Goal: Check status: Check status

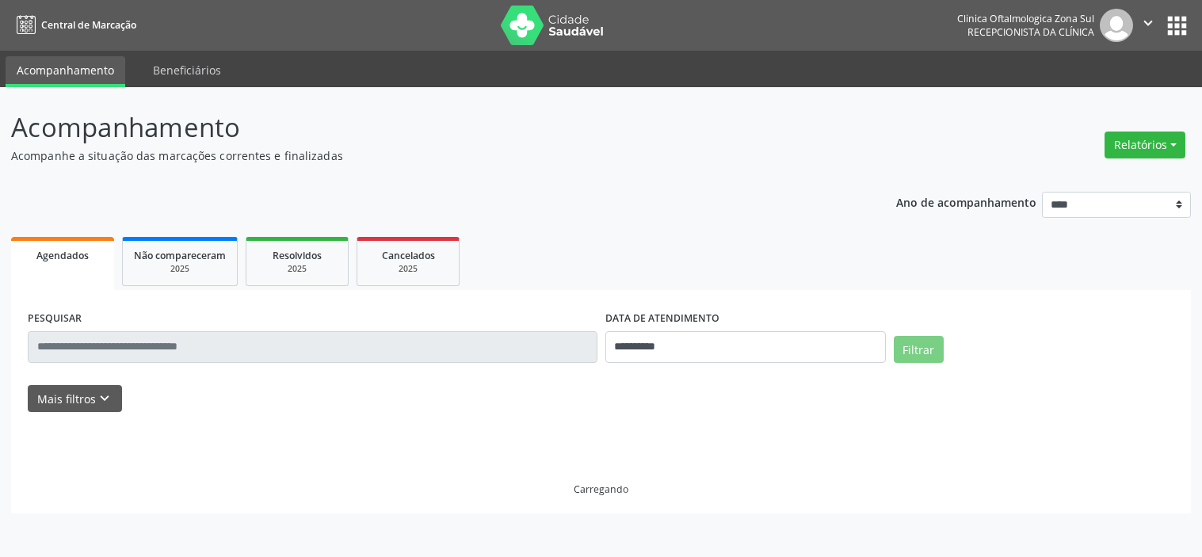
select select "*"
click at [109, 390] on icon "keyboard_arrow_down" at bounding box center [104, 398] width 17 height 17
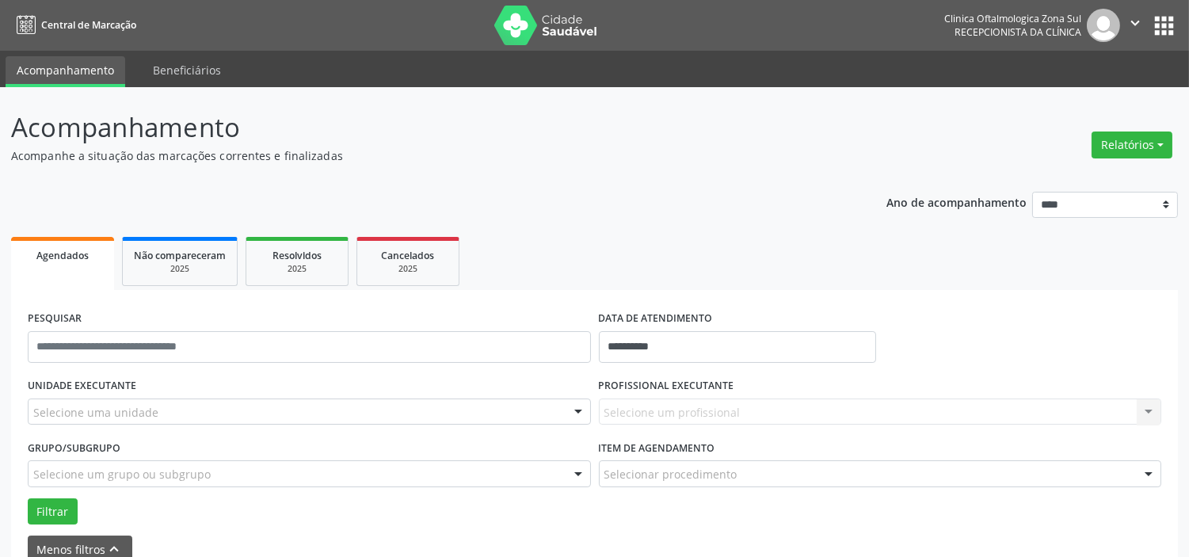
click at [136, 395] on div "UNIDADE EXECUTANTE Selecione uma unidade Todos as unidades Clinica Oftalmologic…" at bounding box center [309, 405] width 571 height 62
click at [141, 402] on div "Selecione uma unidade" at bounding box center [309, 412] width 563 height 27
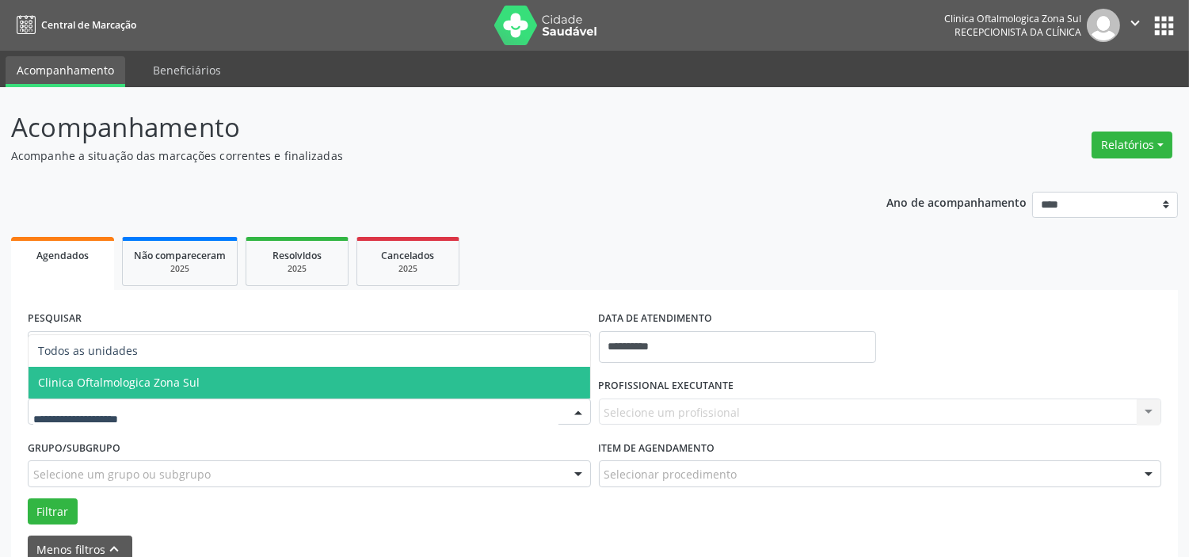
click at [155, 386] on span "Clinica Oftalmologica Zona Sul" at bounding box center [119, 382] width 162 height 15
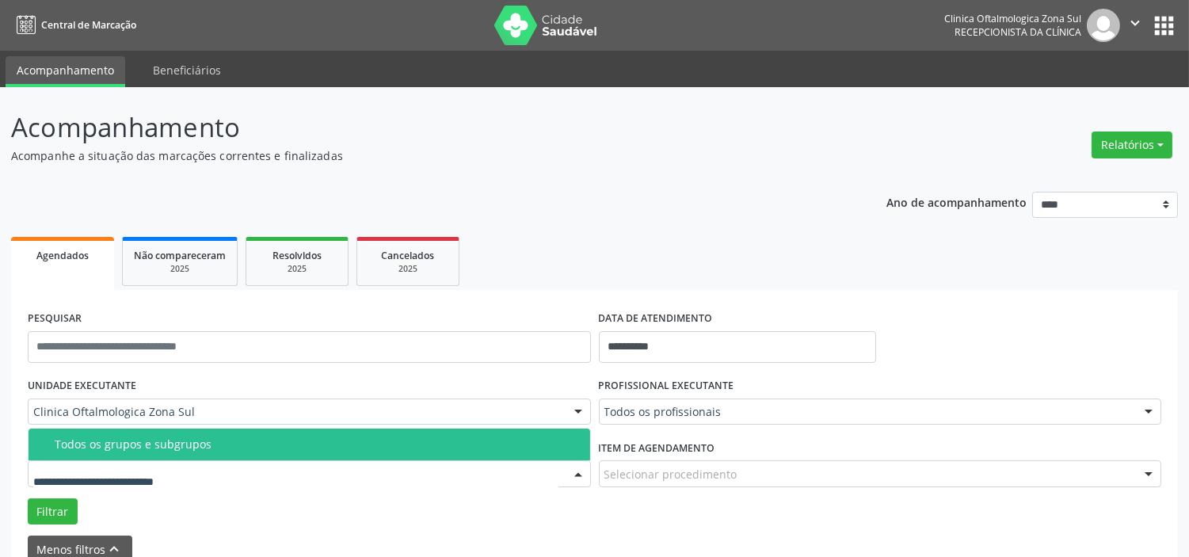
click at [177, 441] on div "Todos os grupos e subgrupos" at bounding box center [318, 444] width 526 height 13
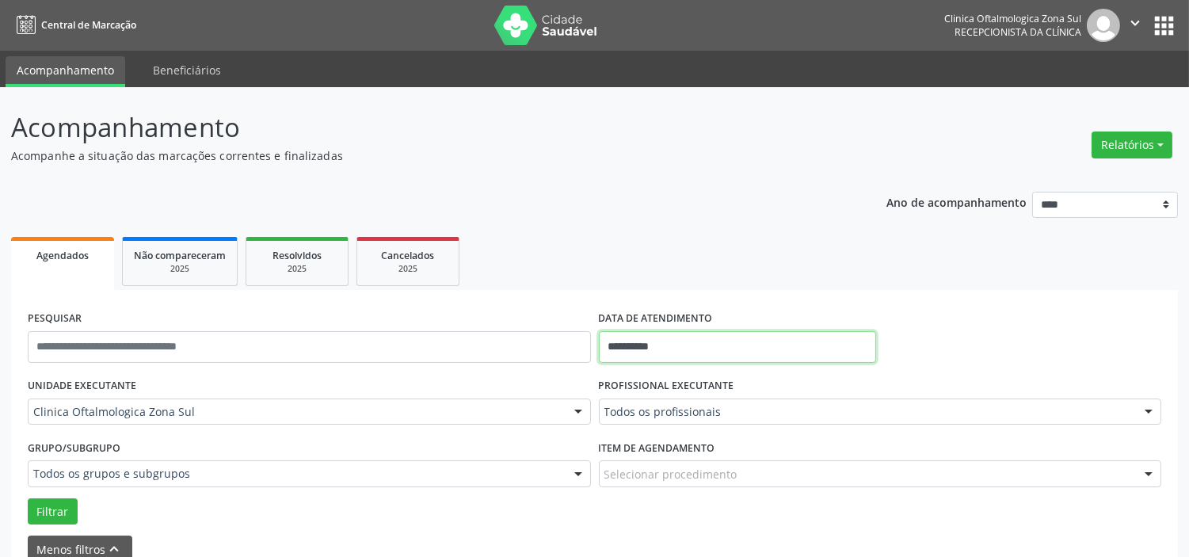
click at [696, 346] on input "**********" at bounding box center [737, 347] width 277 height 32
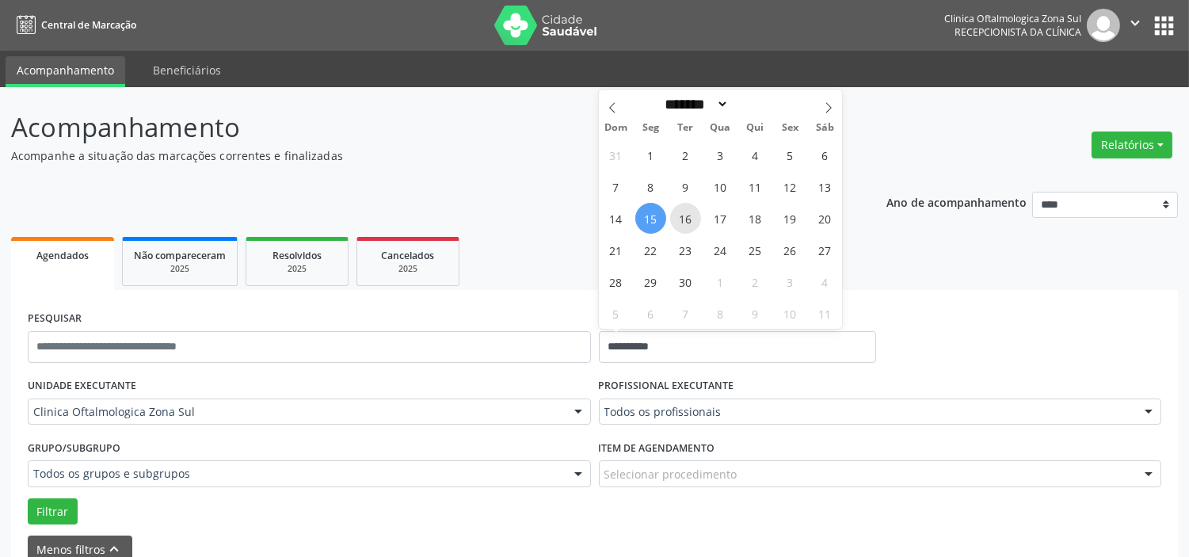
click at [689, 223] on span "16" at bounding box center [685, 218] width 31 height 31
type input "**********"
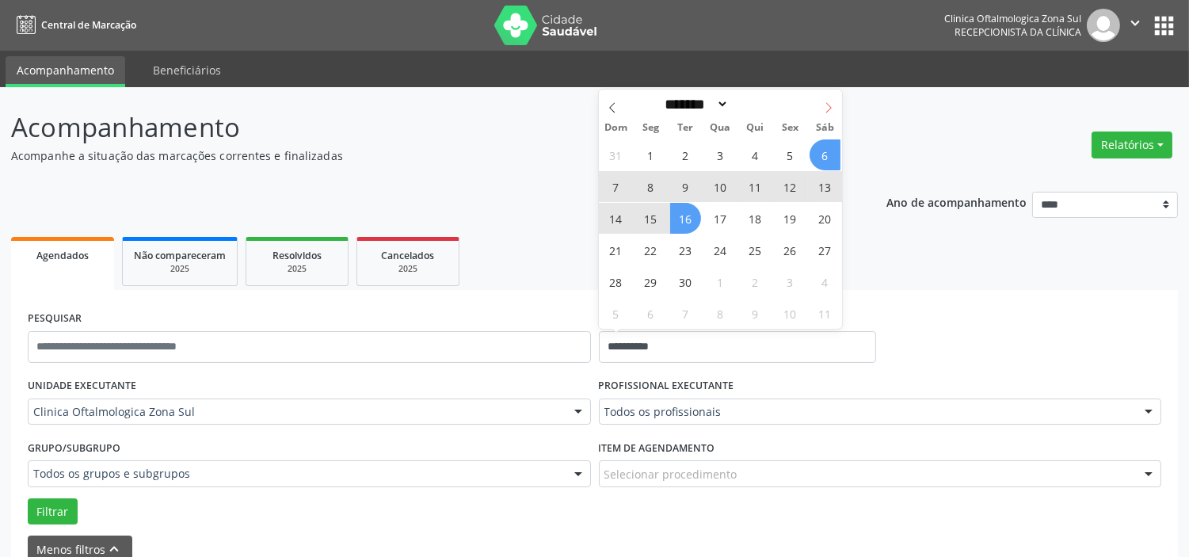
click at [826, 109] on icon at bounding box center [828, 107] width 11 height 11
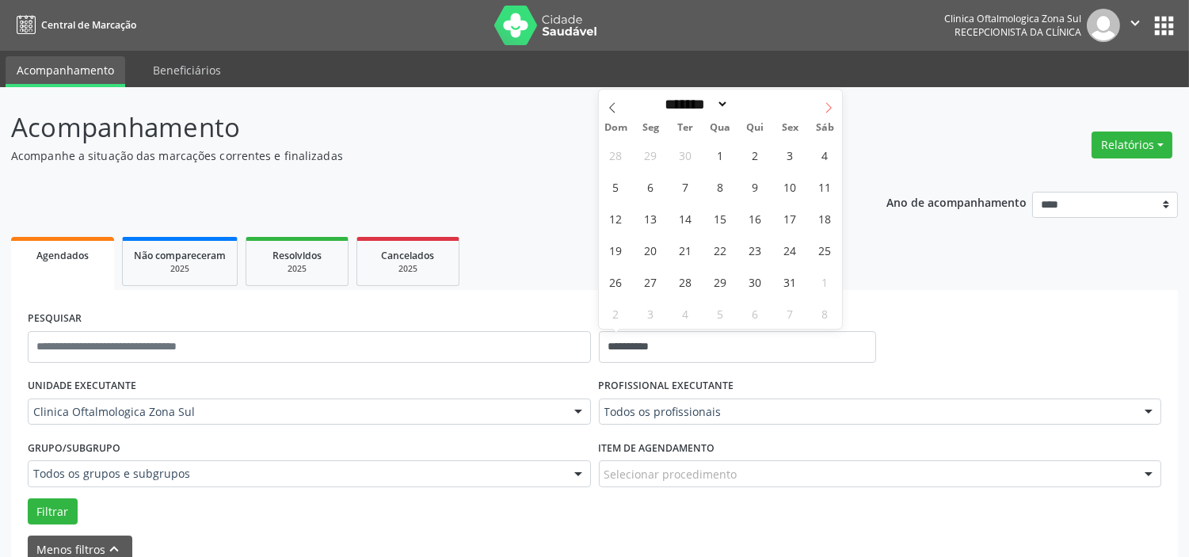
click at [826, 109] on icon at bounding box center [828, 107] width 11 height 11
click at [830, 109] on icon at bounding box center [828, 107] width 11 height 11
select select "**"
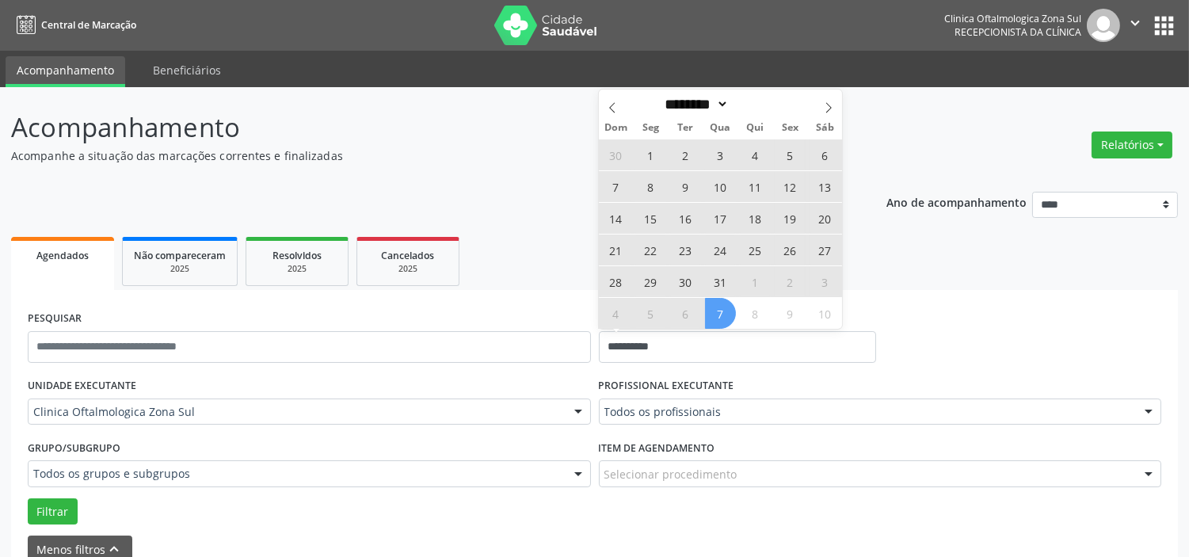
click at [719, 285] on span "31" at bounding box center [720, 281] width 31 height 31
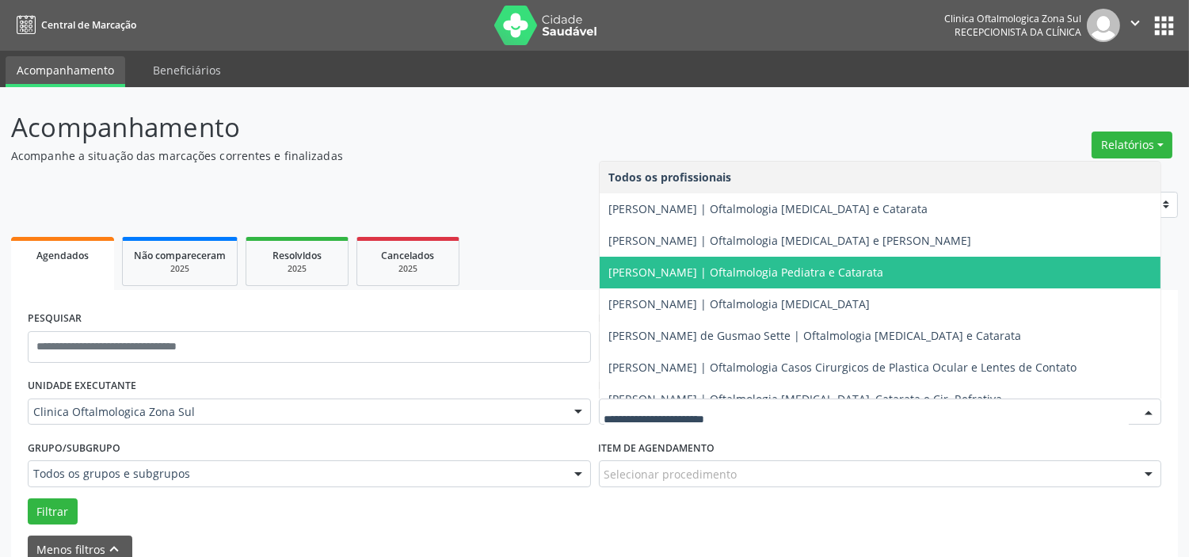
scroll to position [143, 0]
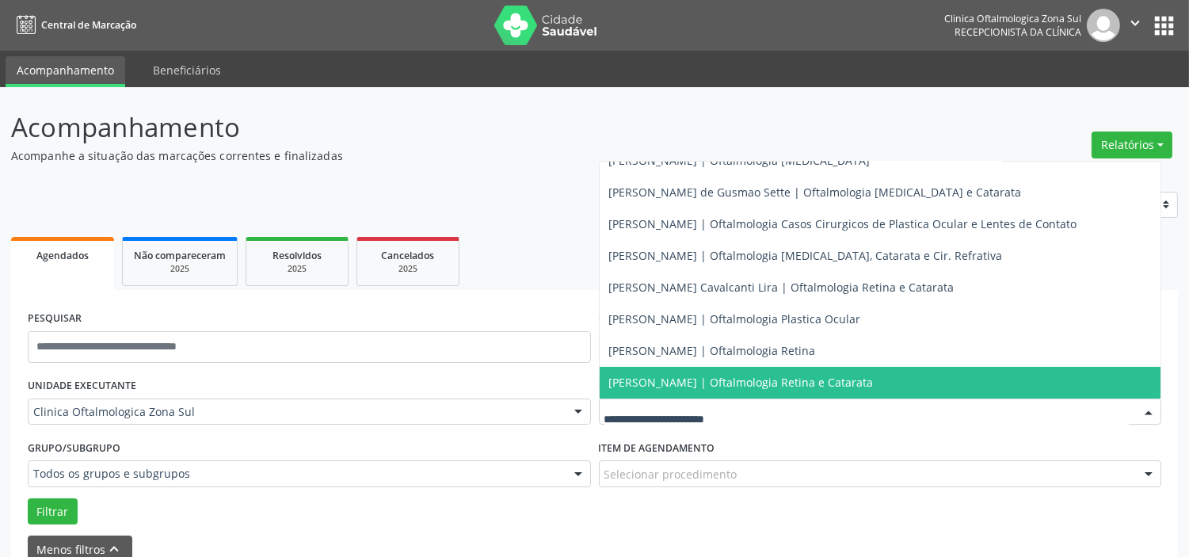
click at [677, 377] on span "[PERSON_NAME] | Oftalmologia Retina e Catarata" at bounding box center [741, 382] width 265 height 15
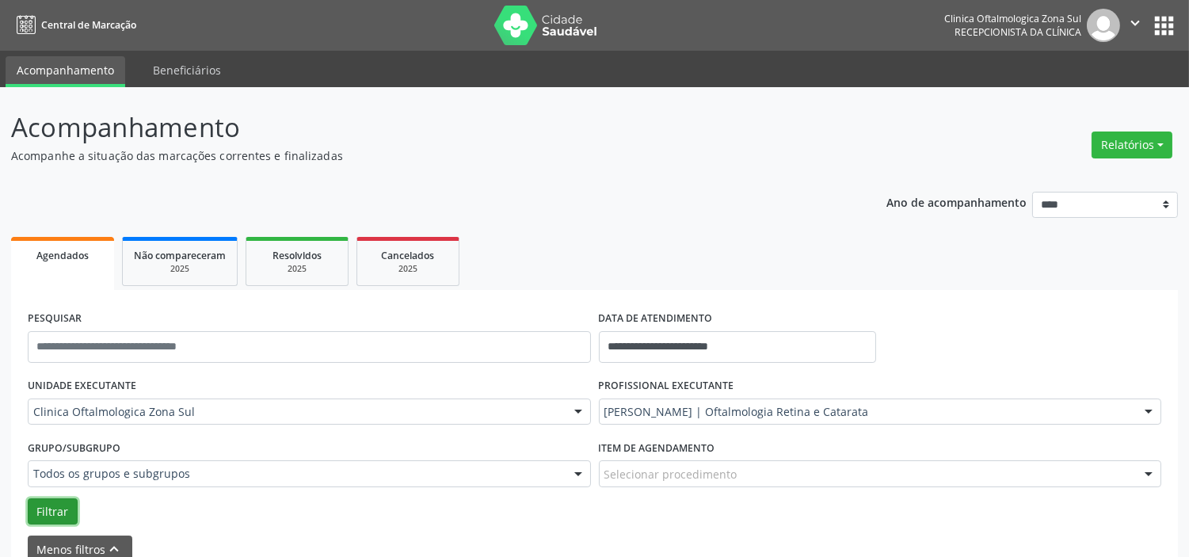
click at [67, 502] on button "Filtrar" at bounding box center [53, 511] width 50 height 27
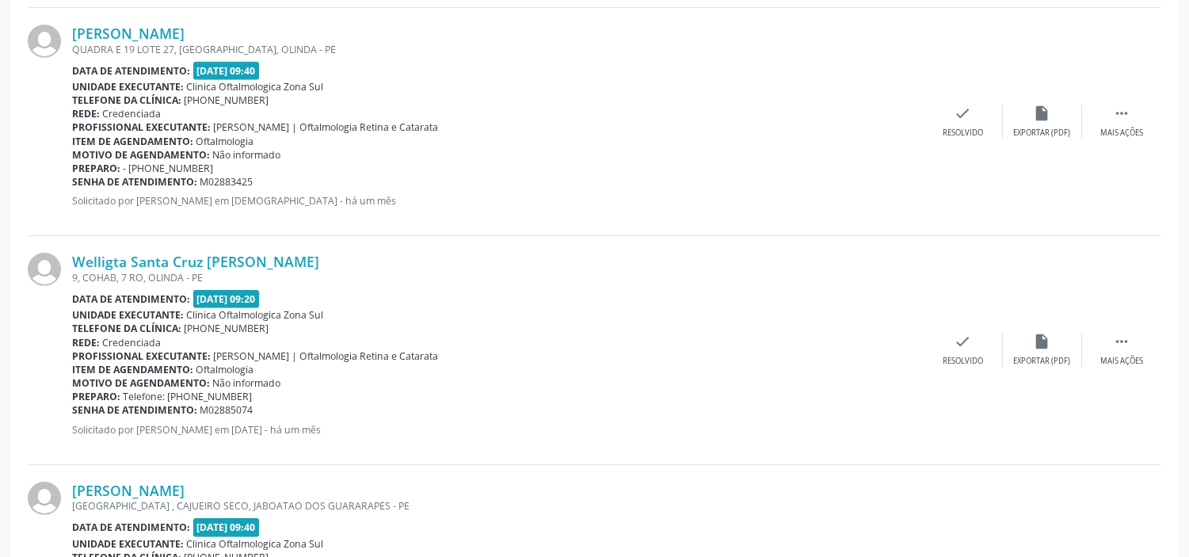
scroll to position [1694, 0]
